Goal: Understand process/instructions

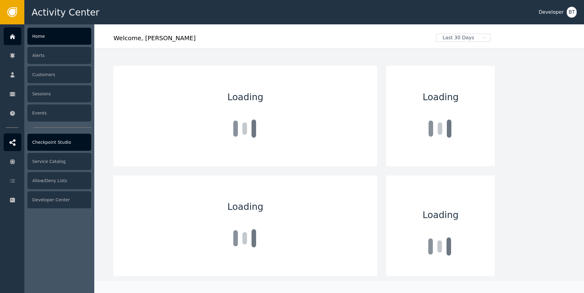
click at [18, 140] on div at bounding box center [13, 142] width 18 height 18
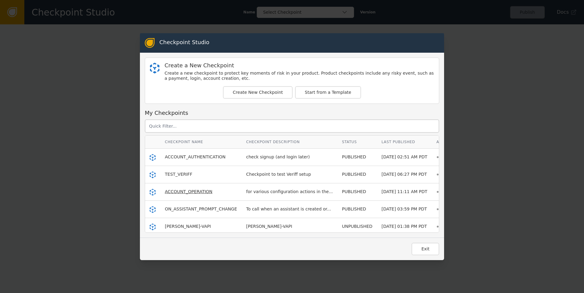
click at [179, 190] on span "ACCOUNT_OPERATION" at bounding box center [188, 191] width 47 height 5
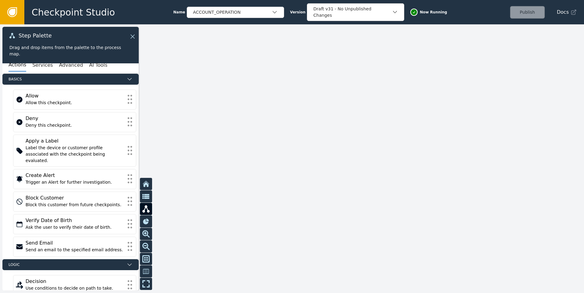
drag, startPoint x: 201, startPoint y: 163, endPoint x: 377, endPoint y: 107, distance: 184.9
click at [377, 107] on div at bounding box center [292, 158] width 584 height 268
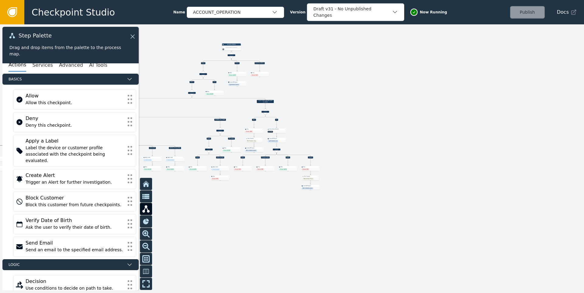
drag, startPoint x: 308, startPoint y: 119, endPoint x: 339, endPoint y: 108, distance: 32.5
click at [339, 108] on div at bounding box center [292, 158] width 584 height 268
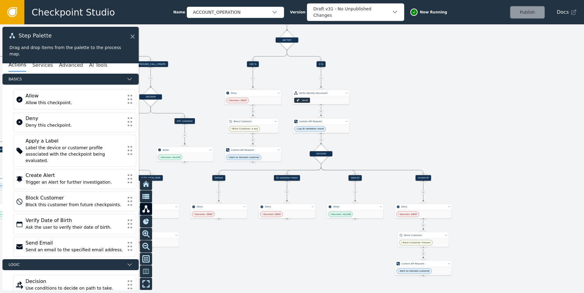
drag, startPoint x: 365, startPoint y: 141, endPoint x: 451, endPoint y: 99, distance: 95.7
click at [455, 92] on div at bounding box center [292, 158] width 584 height 268
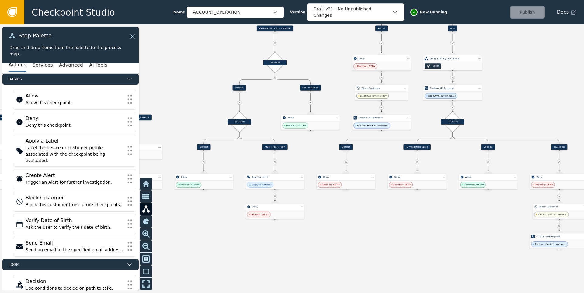
drag, startPoint x: 268, startPoint y: 207, endPoint x: 333, endPoint y: 209, distance: 65.5
click at [333, 209] on div at bounding box center [292, 158] width 584 height 268
click at [277, 148] on div "Source Handle for step" at bounding box center [275, 150] width 7 height 5
click at [273, 147] on div "AUTH_HIGH_RISK" at bounding box center [275, 147] width 26 height 6
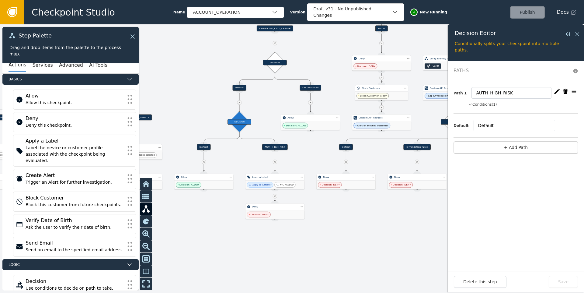
click at [486, 103] on button "Conditions (1)" at bounding box center [482, 104] width 29 height 5
click at [577, 32] on icon at bounding box center [577, 34] width 7 height 7
